Goal: Task Accomplishment & Management: Manage account settings

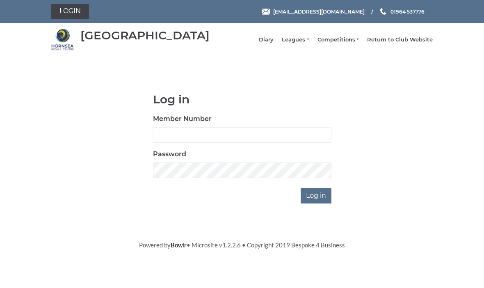
scroll to position [72, 0]
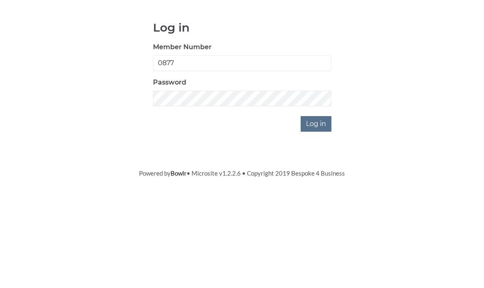
type input "0877"
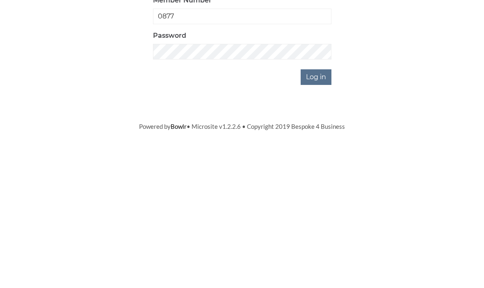
click at [329, 188] on input "Log in" at bounding box center [316, 196] width 31 height 16
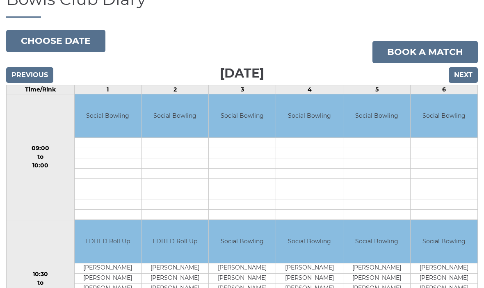
scroll to position [96, 0]
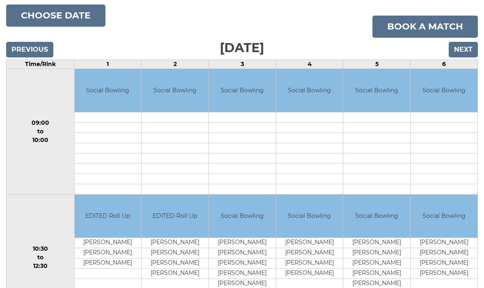
click at [468, 55] on input "Next" at bounding box center [463, 50] width 29 height 16
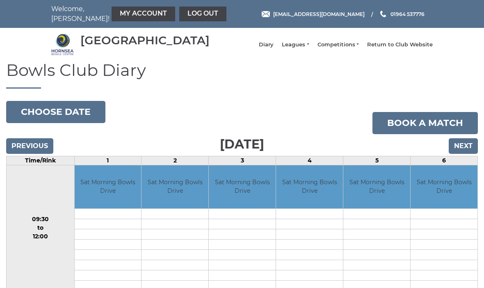
click at [472, 152] on input "Next" at bounding box center [463, 146] width 29 height 16
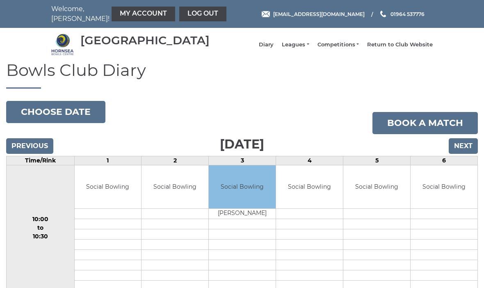
click at [468, 148] on input "Next" at bounding box center [463, 146] width 29 height 16
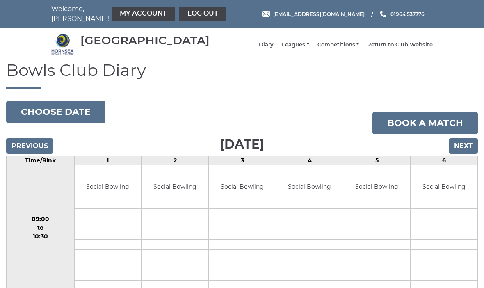
click at [467, 154] on input "Next" at bounding box center [463, 146] width 29 height 16
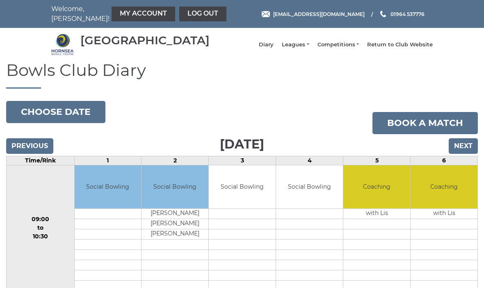
click at [134, 16] on link "My Account" at bounding box center [144, 14] width 64 height 15
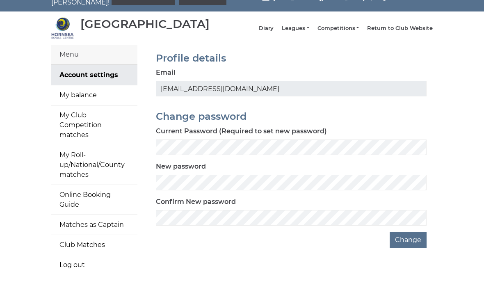
scroll to position [17, 0]
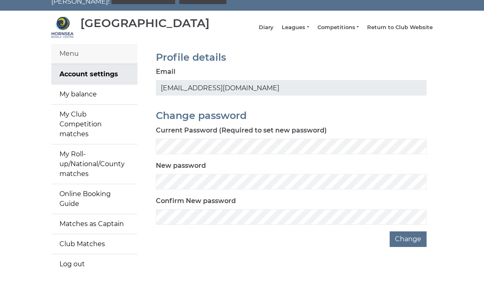
click at [292, 236] on form "Current Password (Required to set new password) New password Confirm New passwo…" at bounding box center [291, 186] width 271 height 121
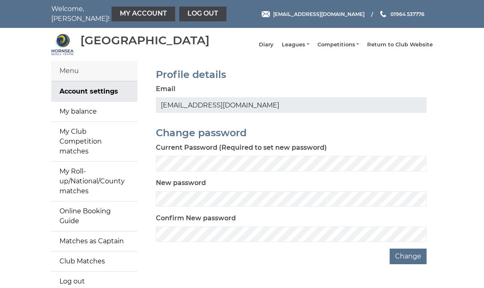
click at [110, 115] on link "My balance" at bounding box center [94, 112] width 86 height 20
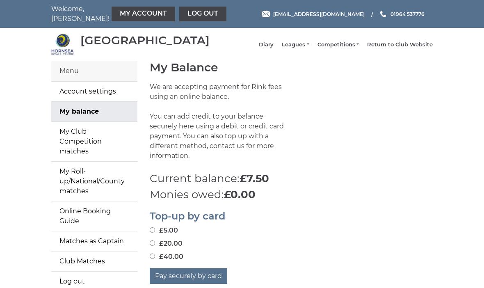
click at [99, 118] on link "My balance" at bounding box center [94, 112] width 86 height 20
